Goal: Information Seeking & Learning: Learn about a topic

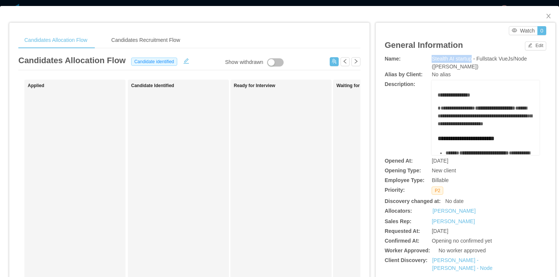
drag, startPoint x: 428, startPoint y: 58, endPoint x: 467, endPoint y: 60, distance: 38.2
click at [467, 60] on span "Stealth AI startup - Fullstack VueJs/Node ([PERSON_NAME])" at bounding box center [478, 63] width 95 height 14
copy span "Stealth AI startup"
click at [542, 13] on span "Close" at bounding box center [548, 16] width 21 height 21
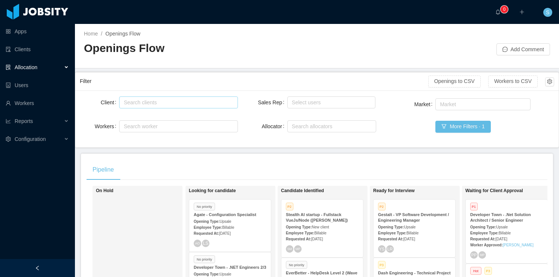
click at [163, 100] on div "Search clients" at bounding box center [177, 102] width 106 height 7
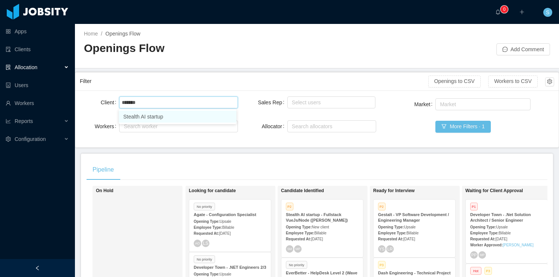
type input "*******"
click at [173, 88] on div "Filter Openings to CSV Workers to CSV" at bounding box center [317, 82] width 474 height 18
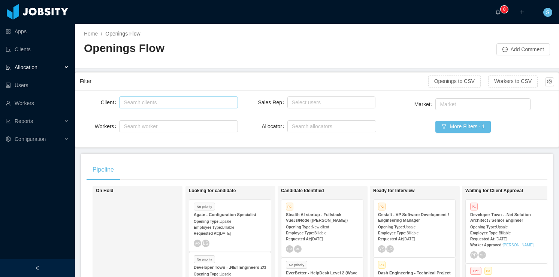
click at [154, 101] on div "Search clients" at bounding box center [177, 102] width 106 height 7
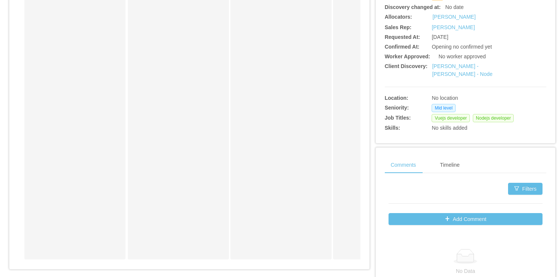
scroll to position [180, 0]
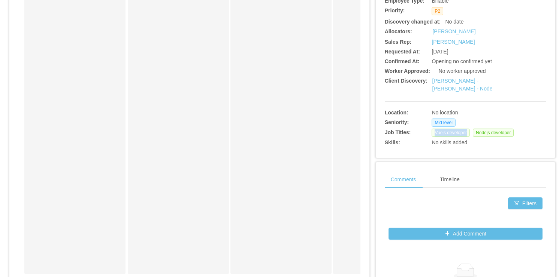
drag, startPoint x: 430, startPoint y: 134, endPoint x: 462, endPoint y: 134, distance: 31.8
click at [462, 134] on span "Vuejs developer" at bounding box center [450, 133] width 38 height 8
